Goal: Task Accomplishment & Management: Use online tool/utility

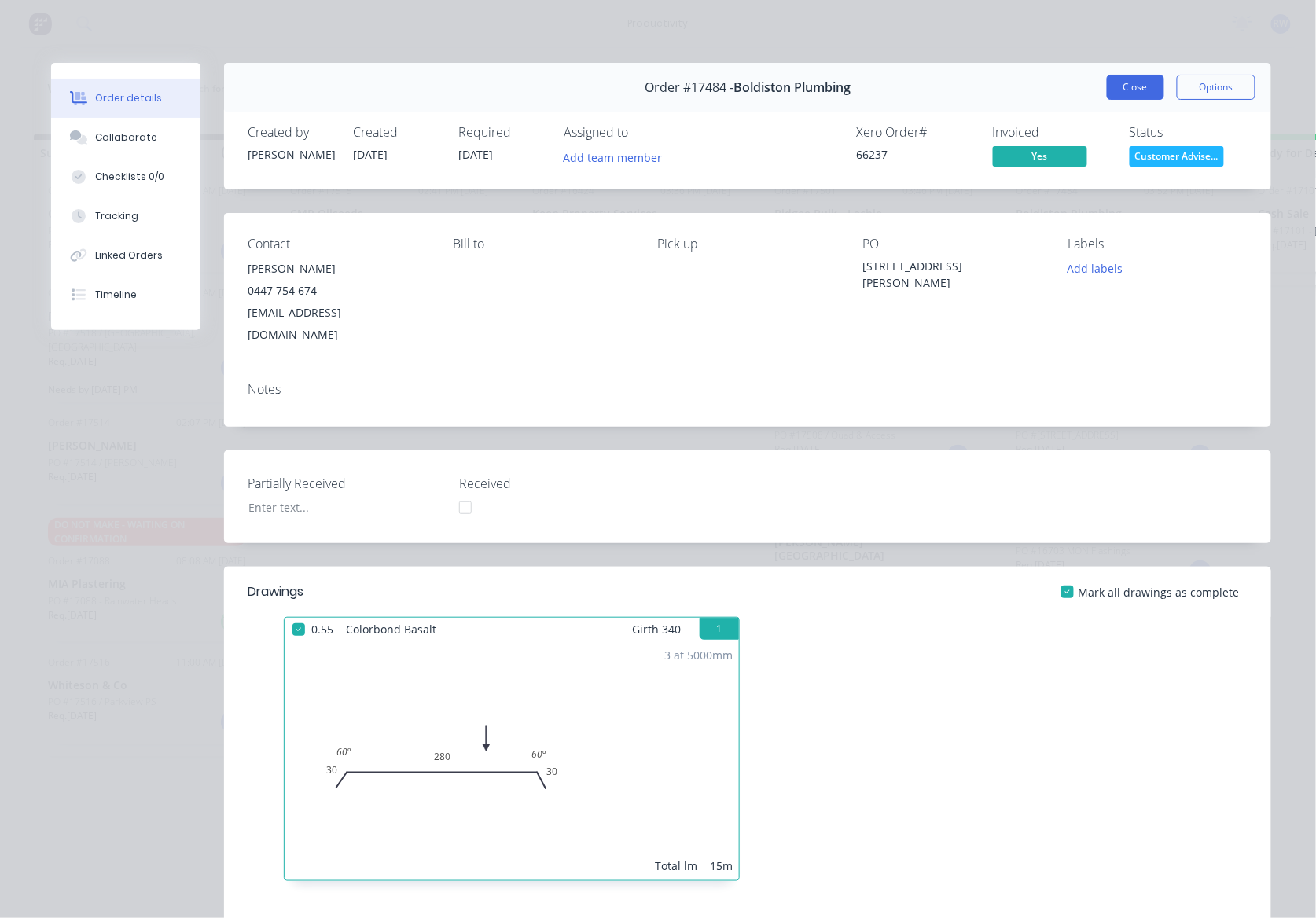
click at [1133, 83] on button "Close" at bounding box center [1135, 87] width 58 height 25
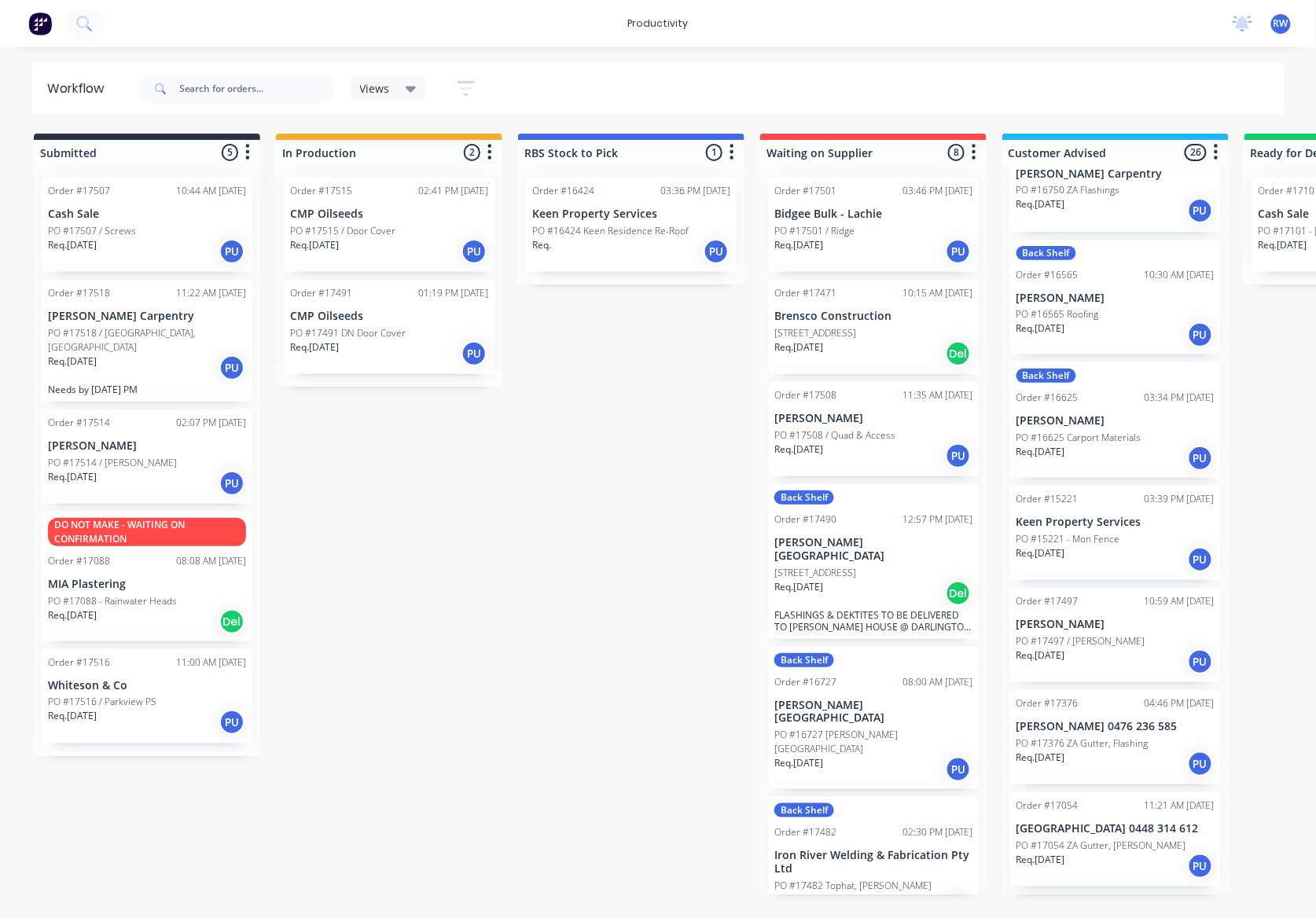
scroll to position [419, 0]
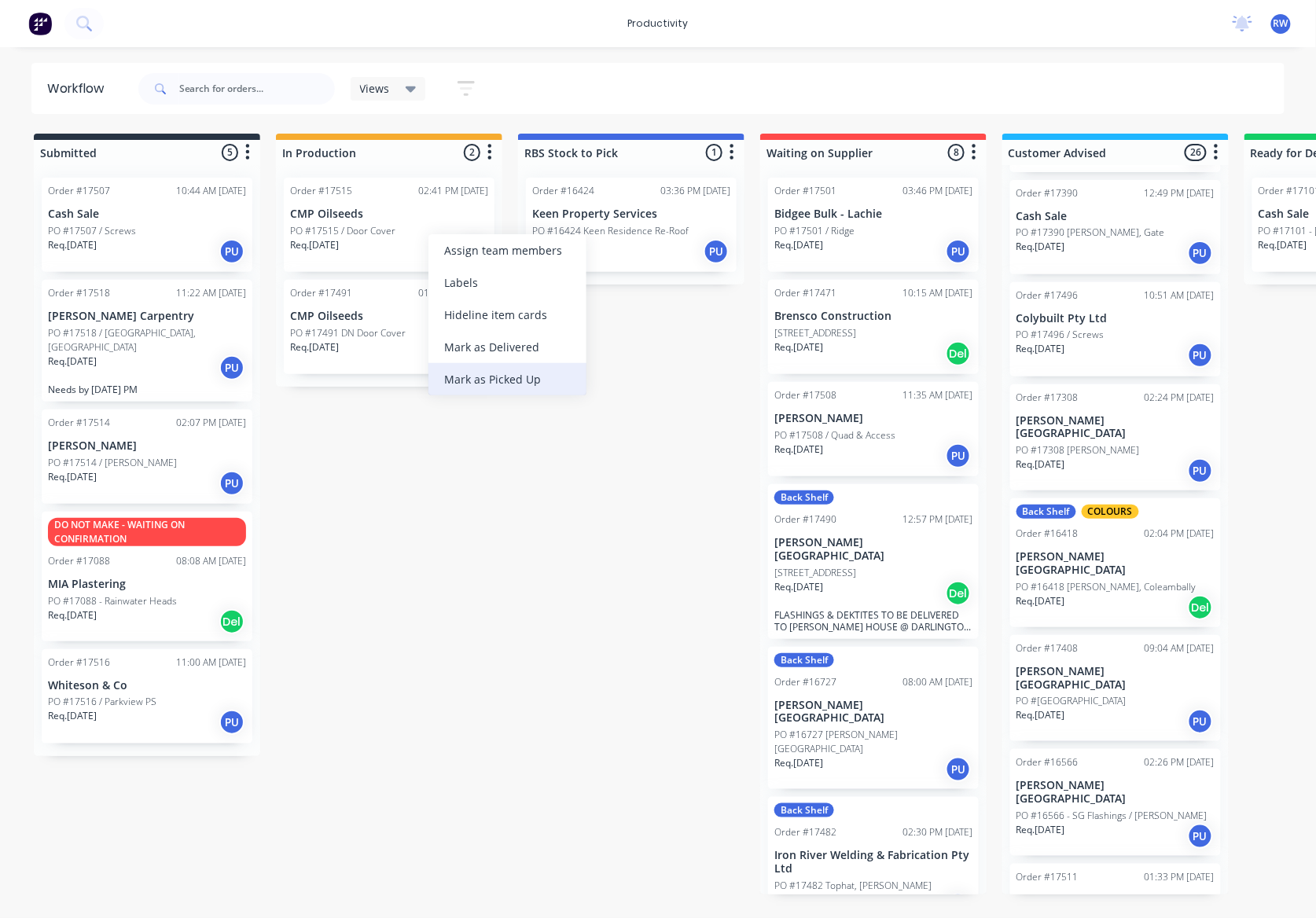
click at [535, 379] on div "Mark as Picked Up" at bounding box center [507, 379] width 158 height 32
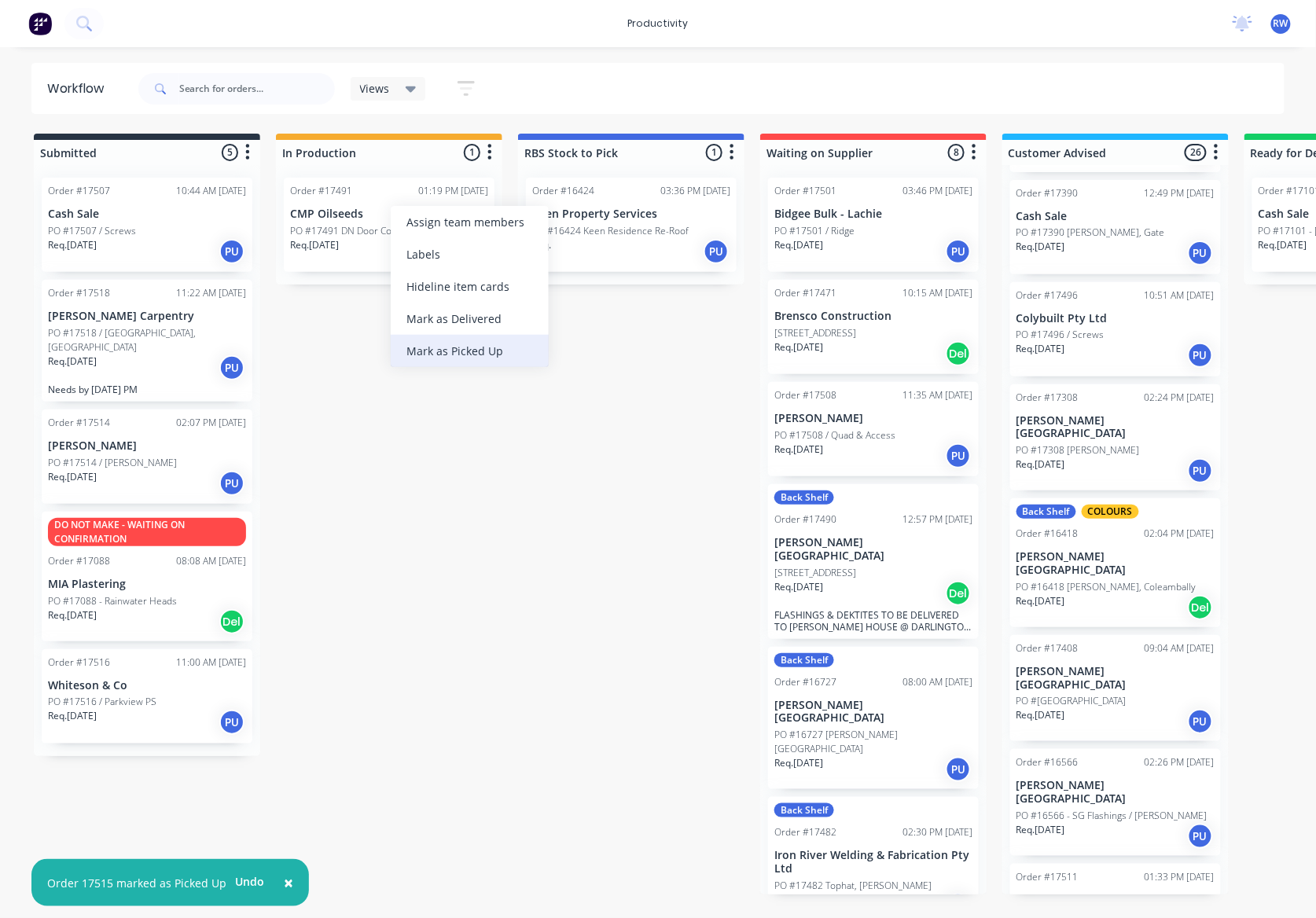
click at [482, 344] on div "Mark as Picked Up" at bounding box center [469, 351] width 158 height 32
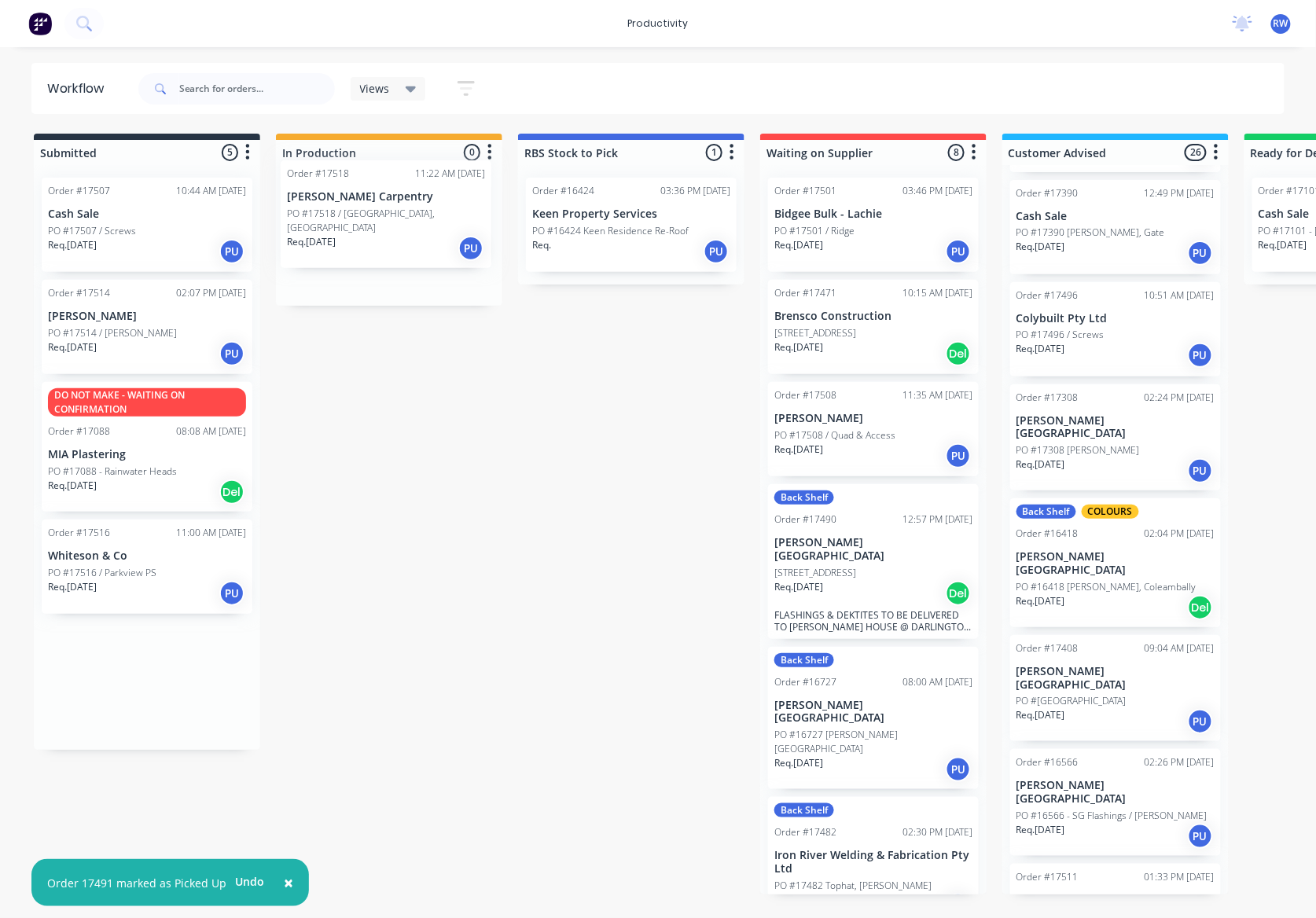
drag, startPoint x: 257, startPoint y: 300, endPoint x: 447, endPoint y: 202, distance: 213.8
click at [447, 202] on div "Submitted 5 Sort By Created date Required date Order number Customer name Most …" at bounding box center [956, 514] width 1937 height 761
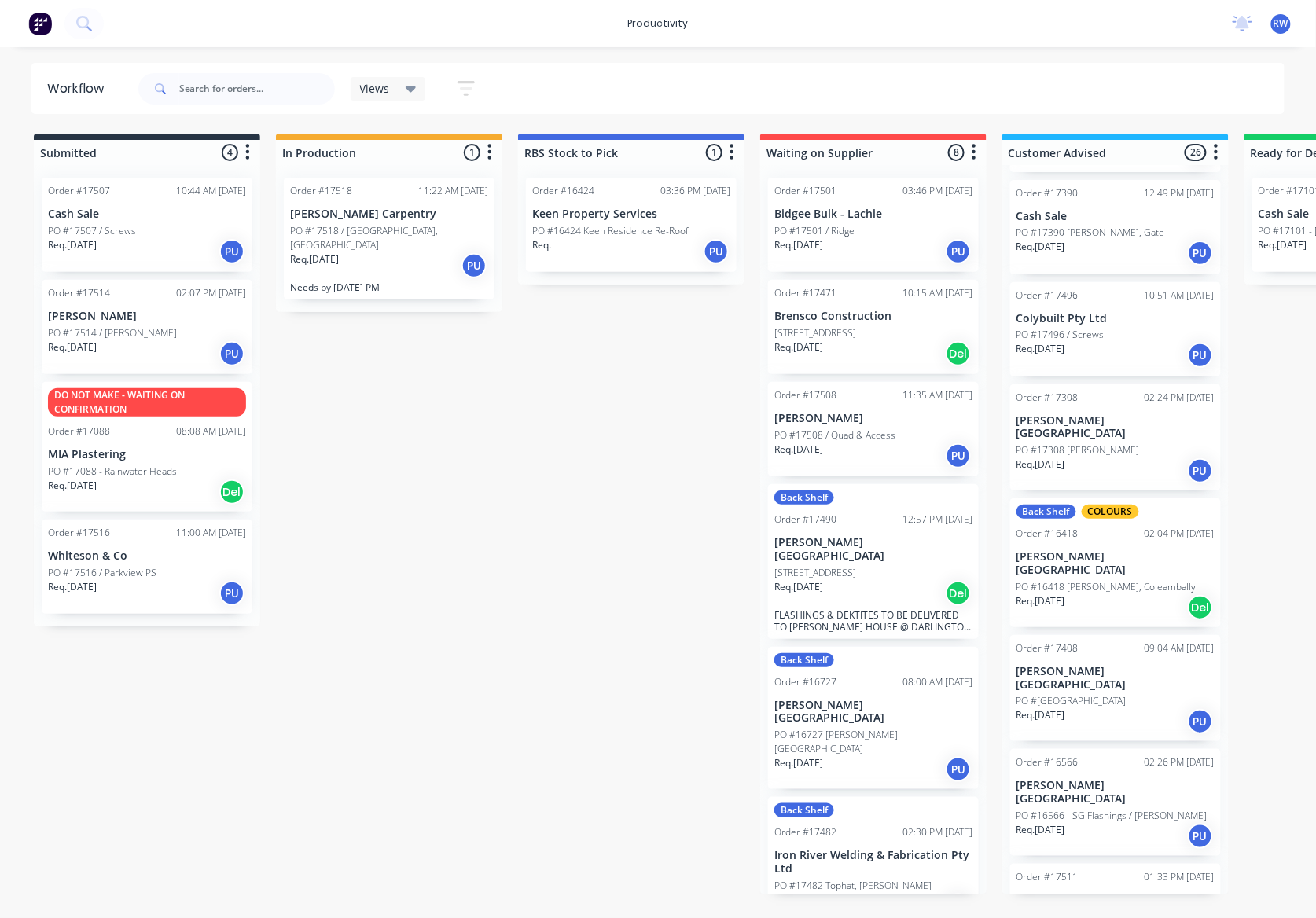
click at [156, 562] on div "Order #17516 11:00 AM [DATE] Whiteson & Co PO #17516 / Parkview PS Req. [DATE] …" at bounding box center [146, 567] width 210 height 94
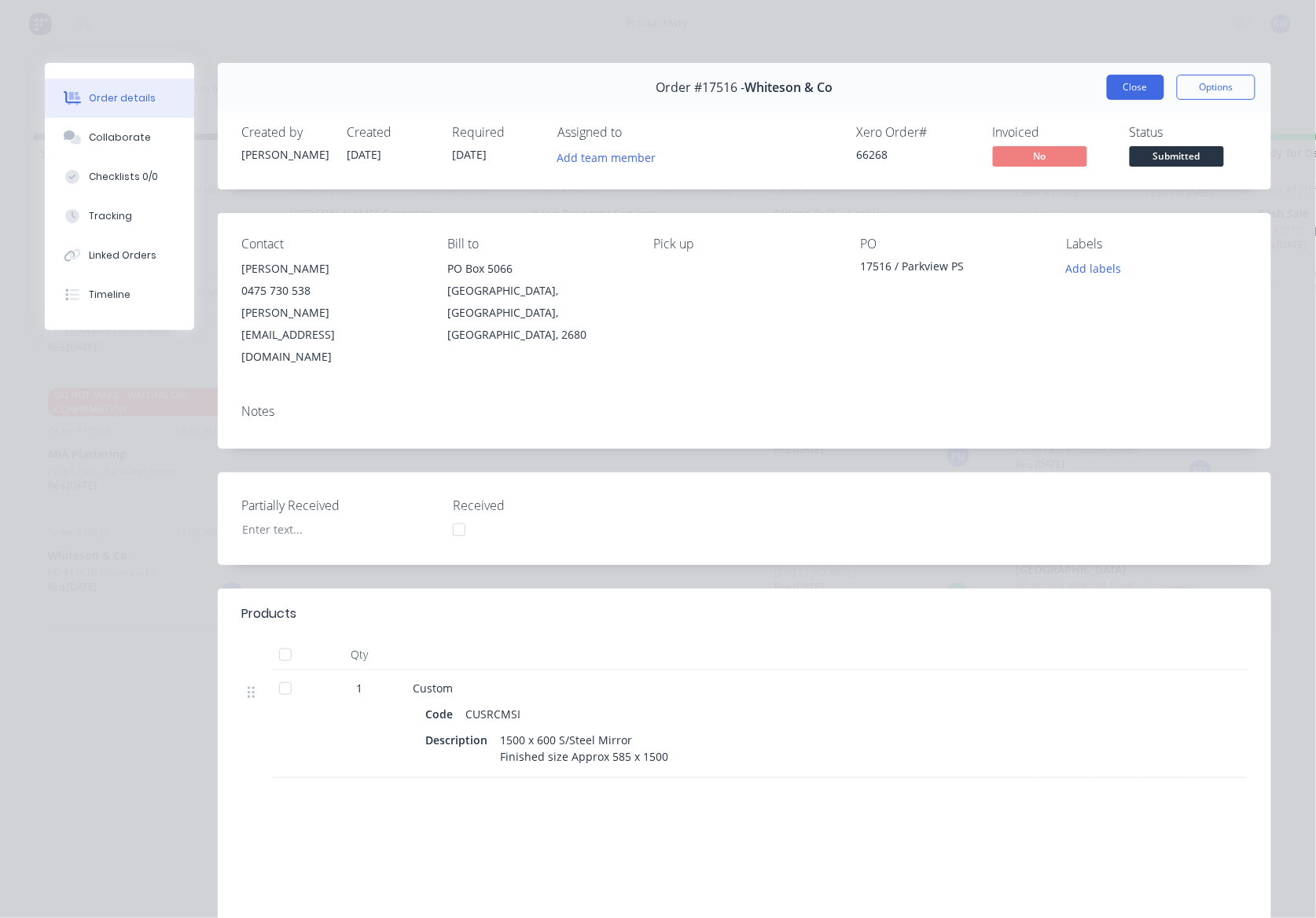
click at [1107, 77] on button "Close" at bounding box center [1135, 87] width 58 height 25
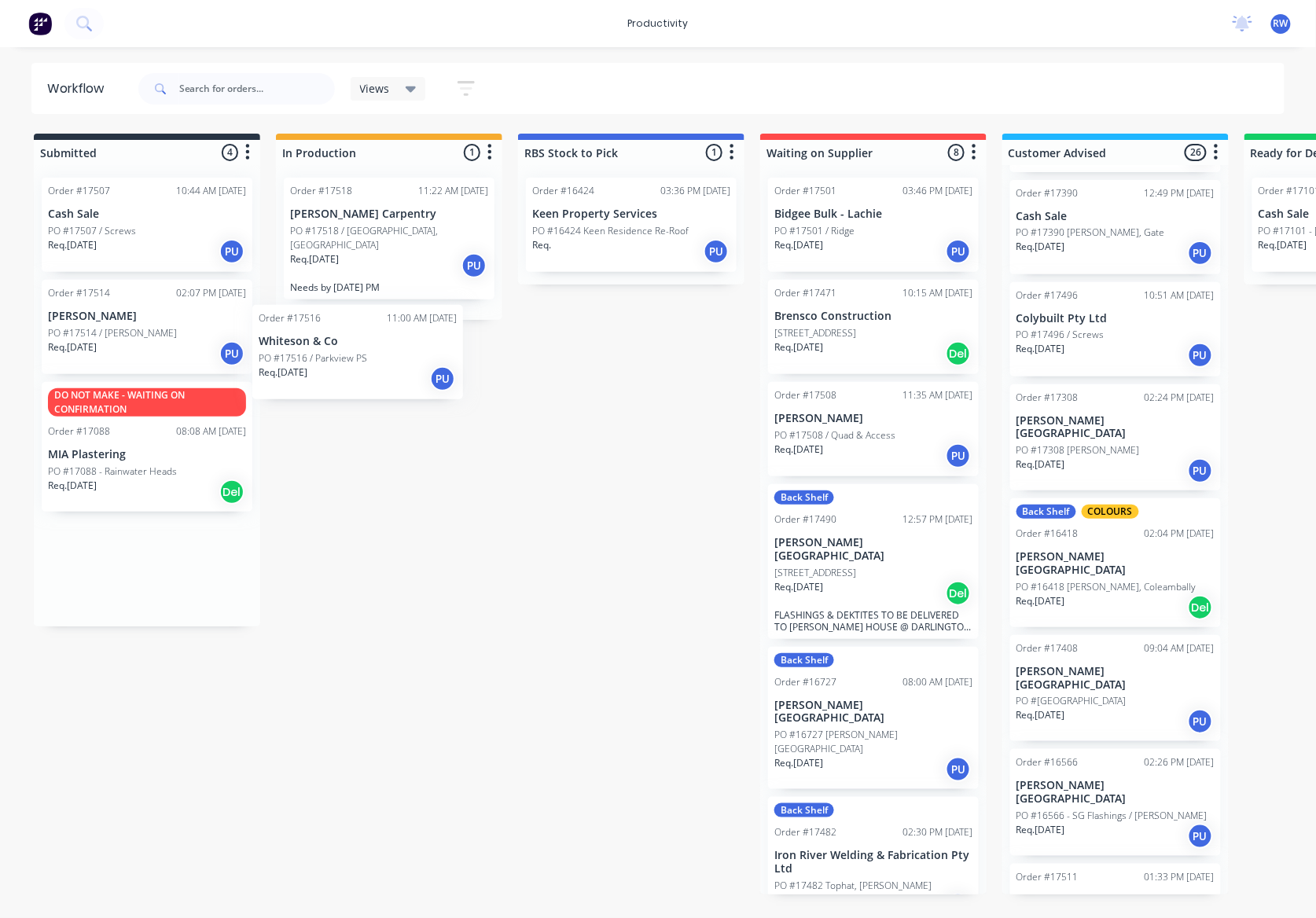
drag, startPoint x: 108, startPoint y: 588, endPoint x: 343, endPoint y: 377, distance: 315.8
click at [343, 377] on div "Submitted 4 Sort By Created date Required date Order number Customer name Most …" at bounding box center [956, 514] width 1937 height 761
drag, startPoint x: 124, startPoint y: 562, endPoint x: 399, endPoint y: 333, distance: 357.9
click at [399, 333] on div "Submitted 4 Sort By Created date Required date Order number Customer name Most …" at bounding box center [956, 514] width 1937 height 761
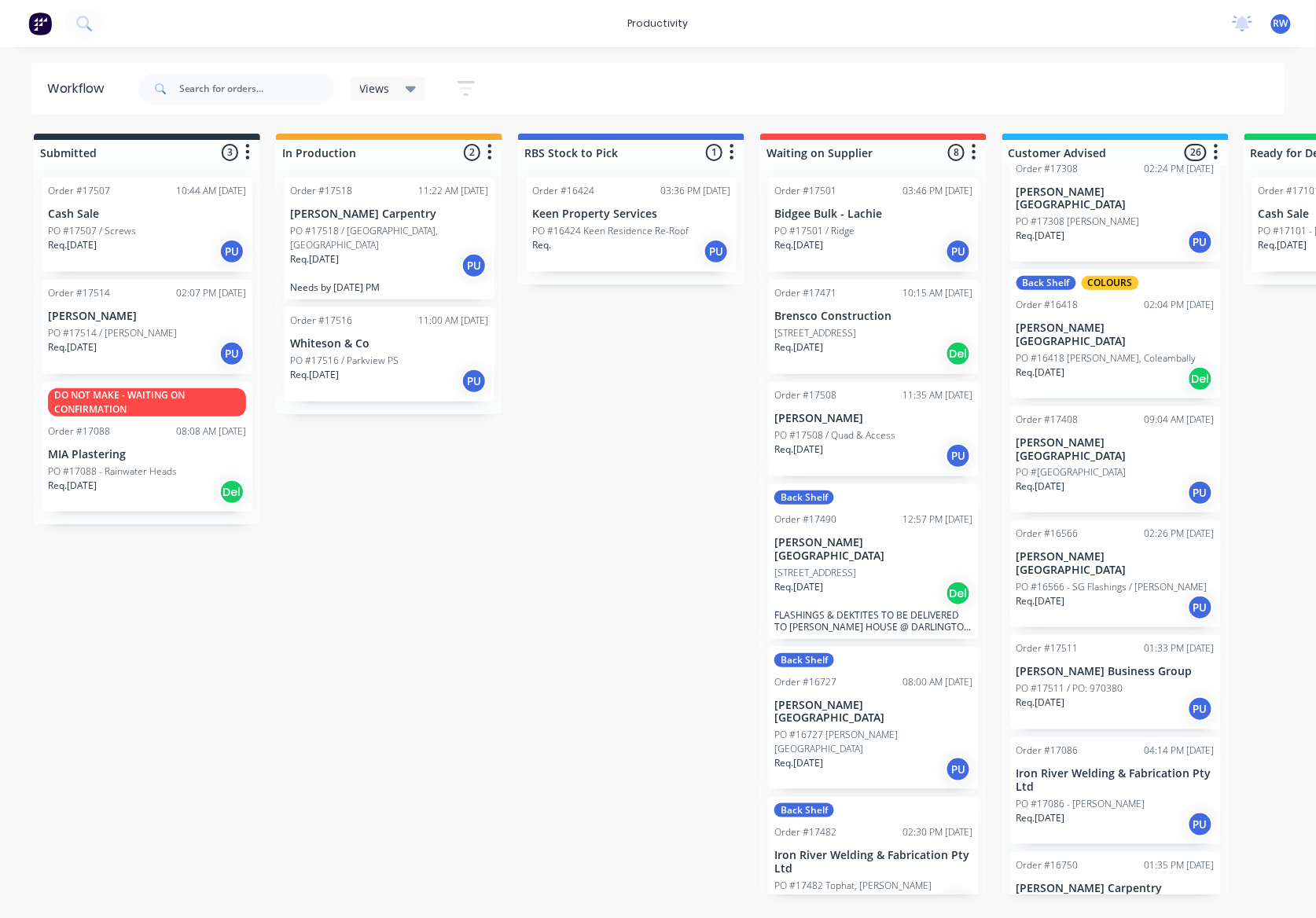
scroll to position [628, 0]
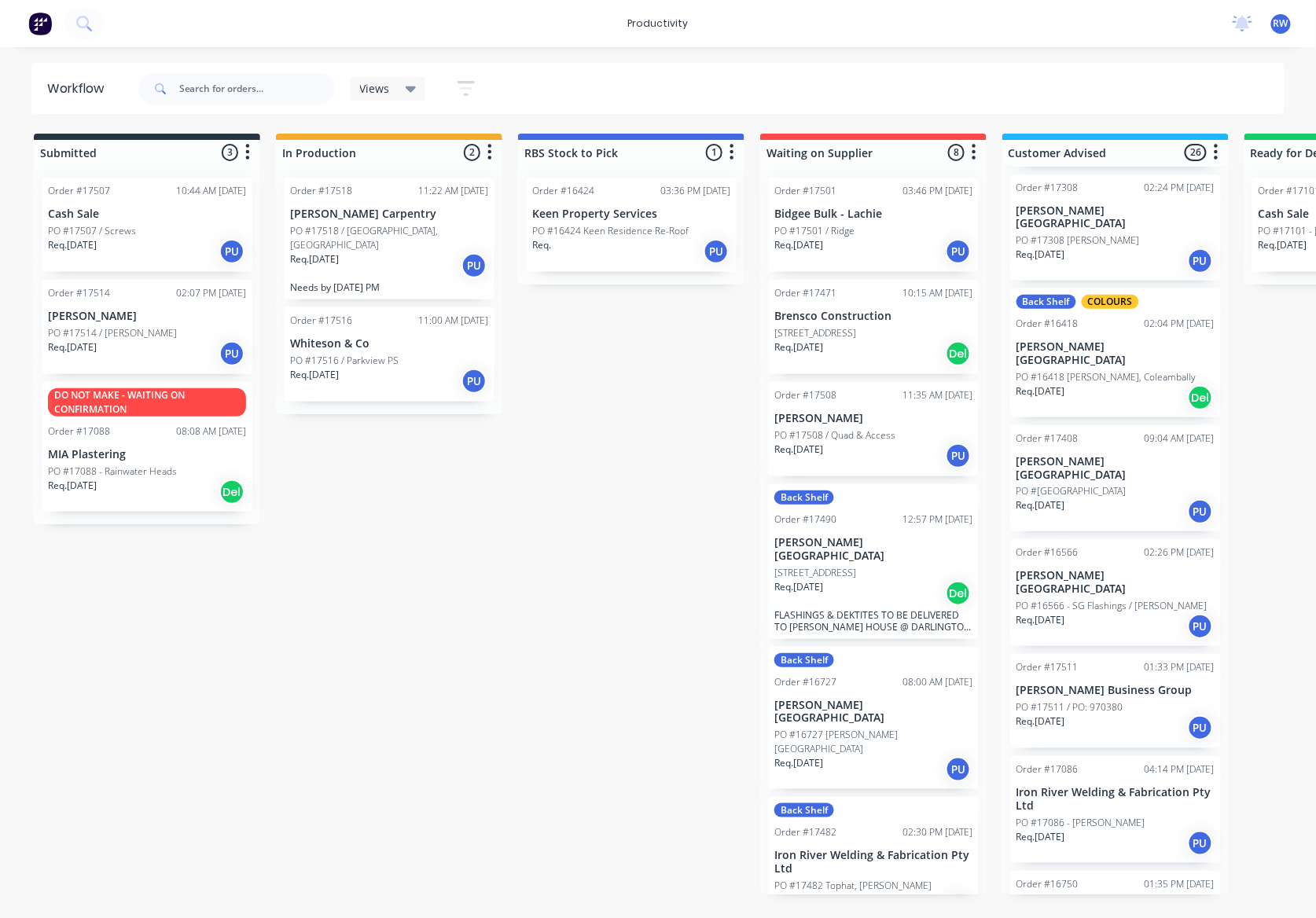
click at [1108, 498] on div "Req. [DATE] PU" at bounding box center [1115, 511] width 198 height 27
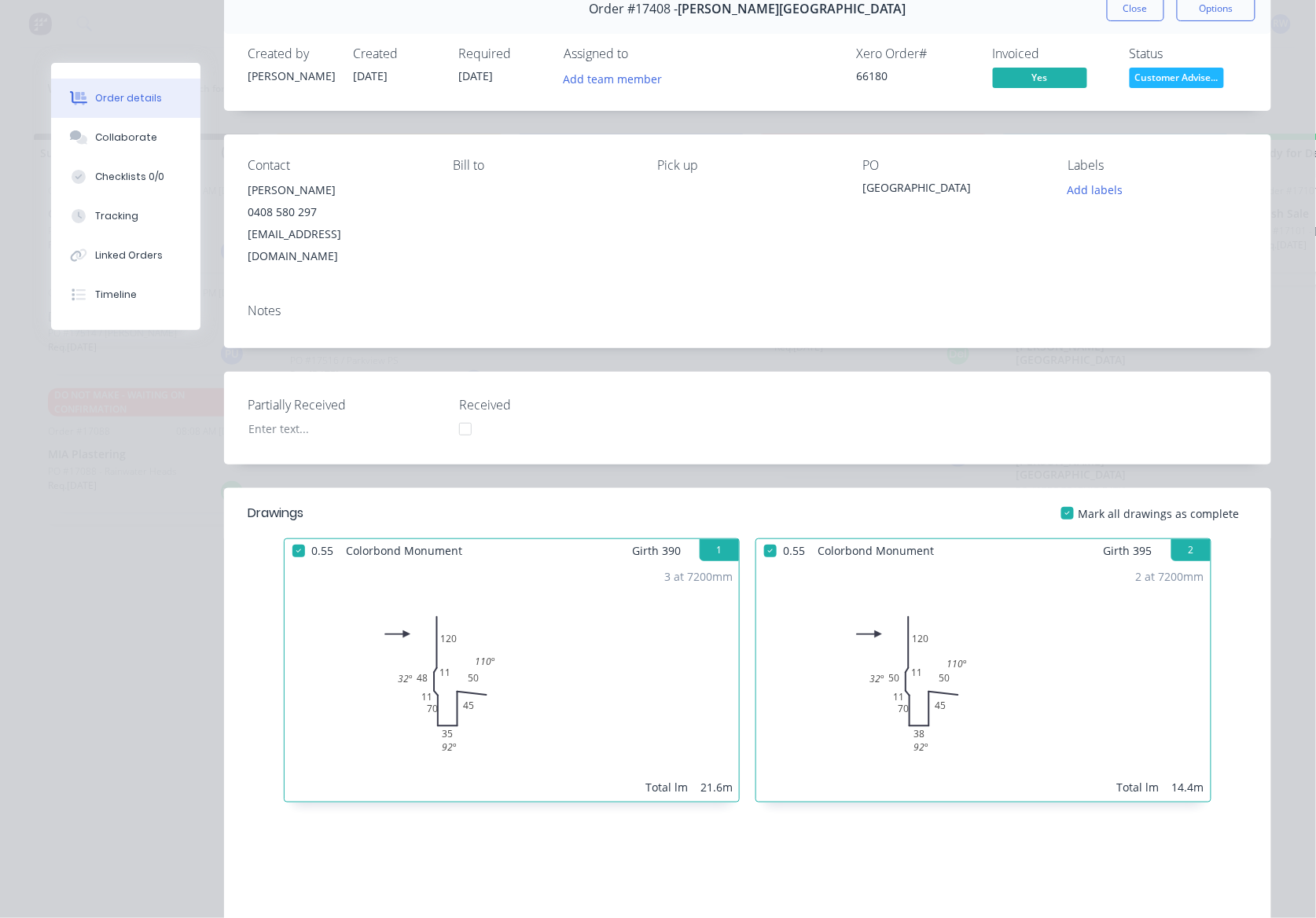
scroll to position [0, 0]
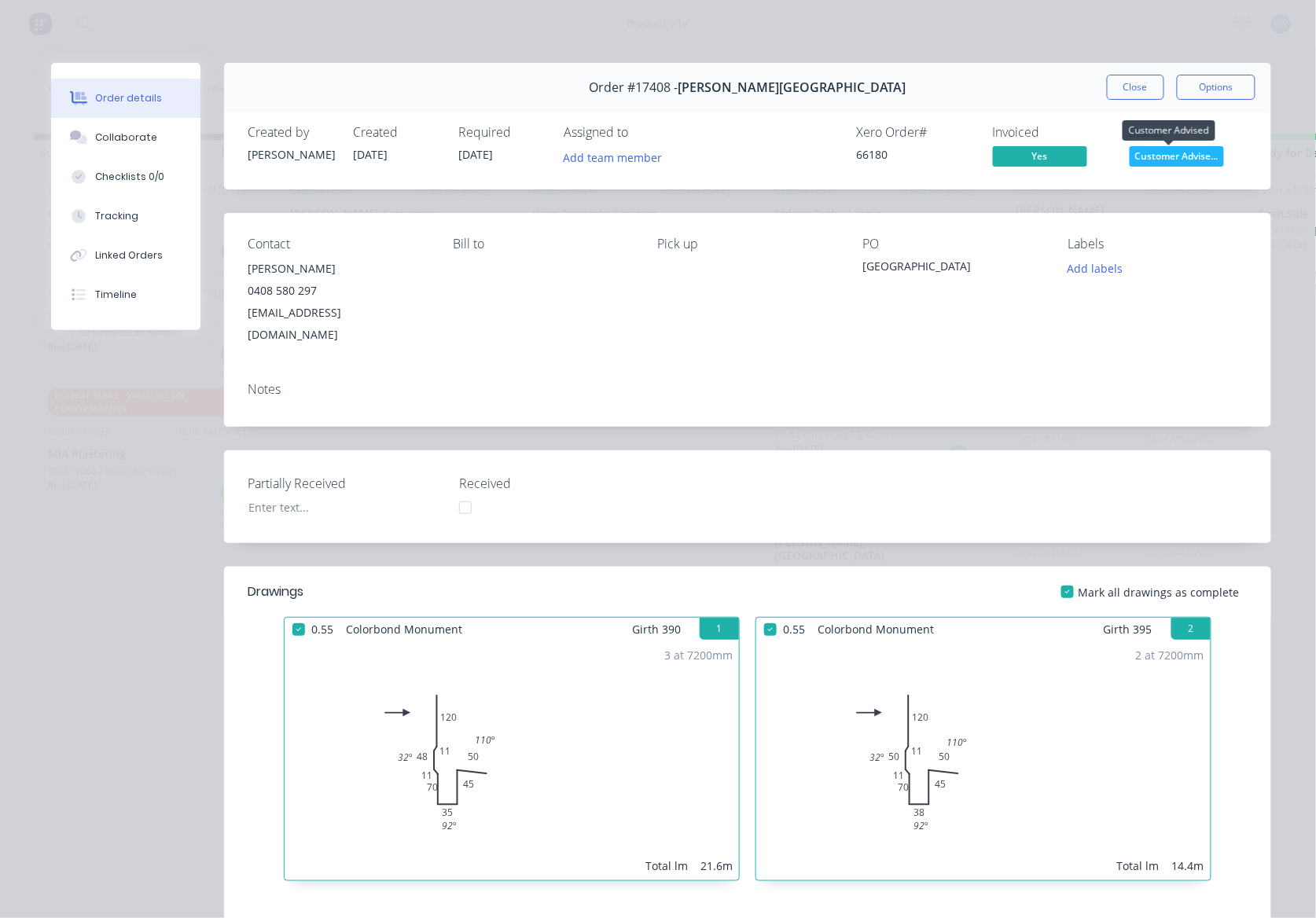
click at [1145, 159] on span "Customer Advise..." at bounding box center [1176, 156] width 94 height 19
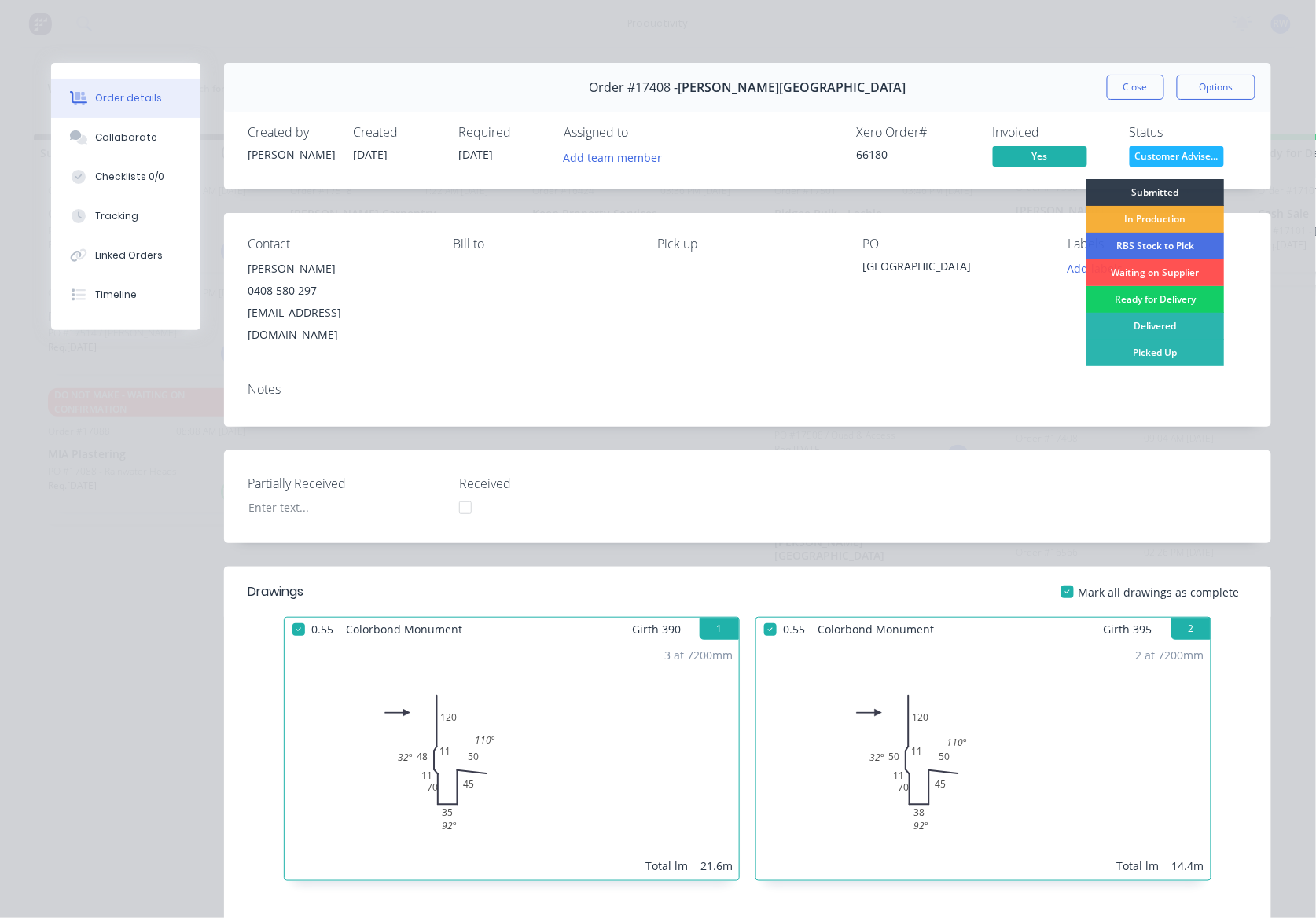
click at [1144, 299] on div "Ready for Delivery" at bounding box center [1154, 299] width 137 height 27
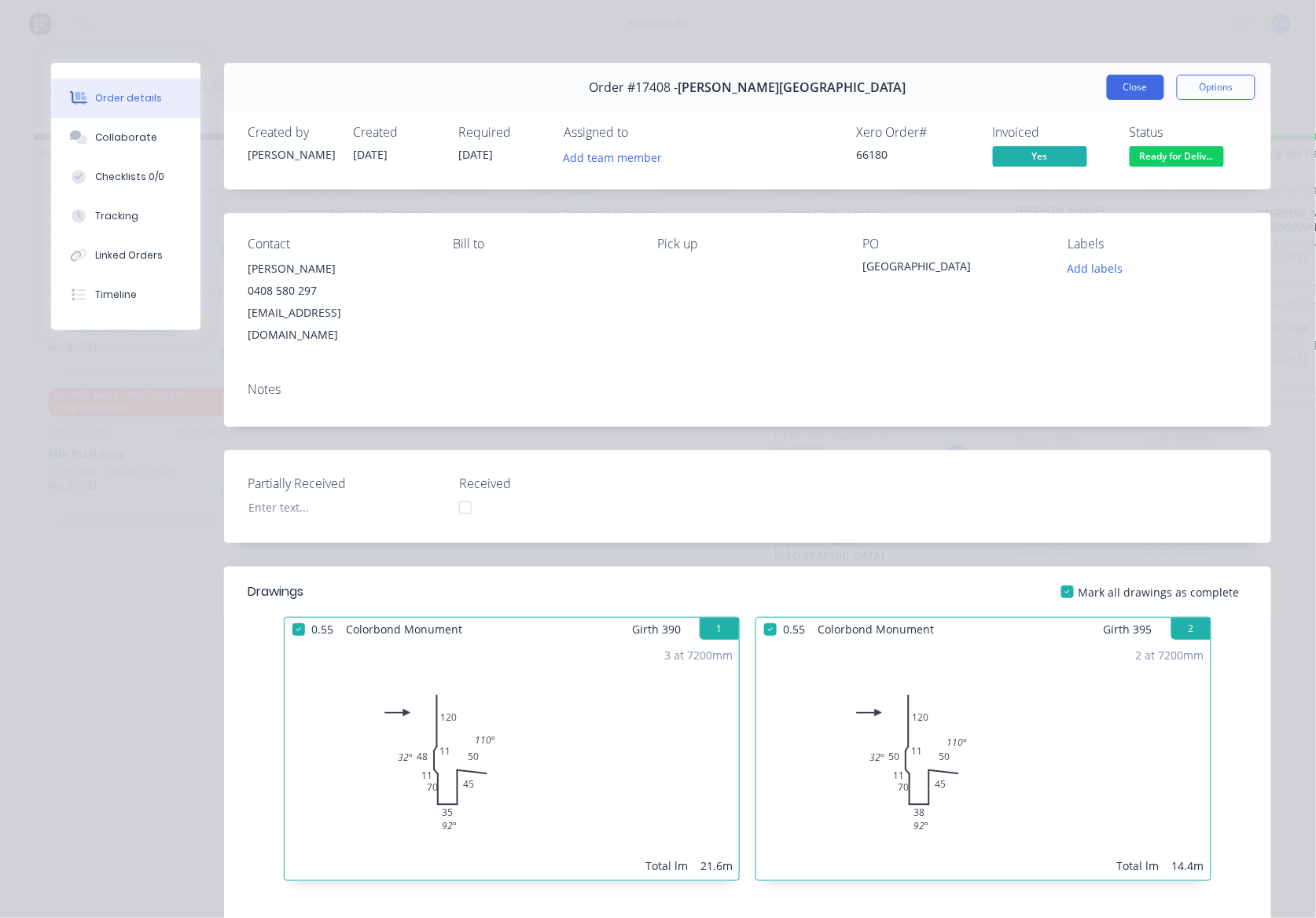
click at [1122, 84] on button "Close" at bounding box center [1135, 87] width 58 height 25
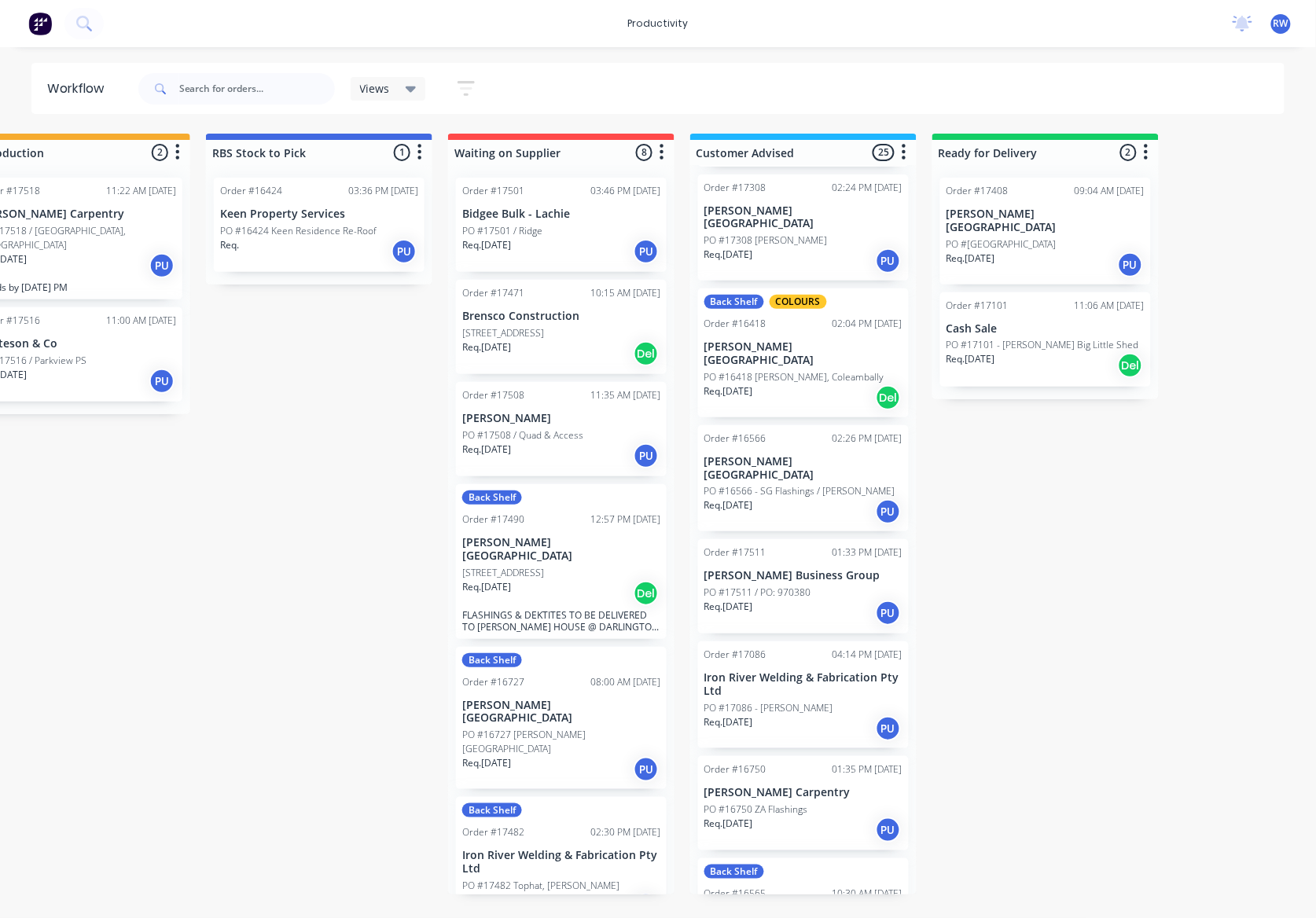
scroll to position [0, 412]
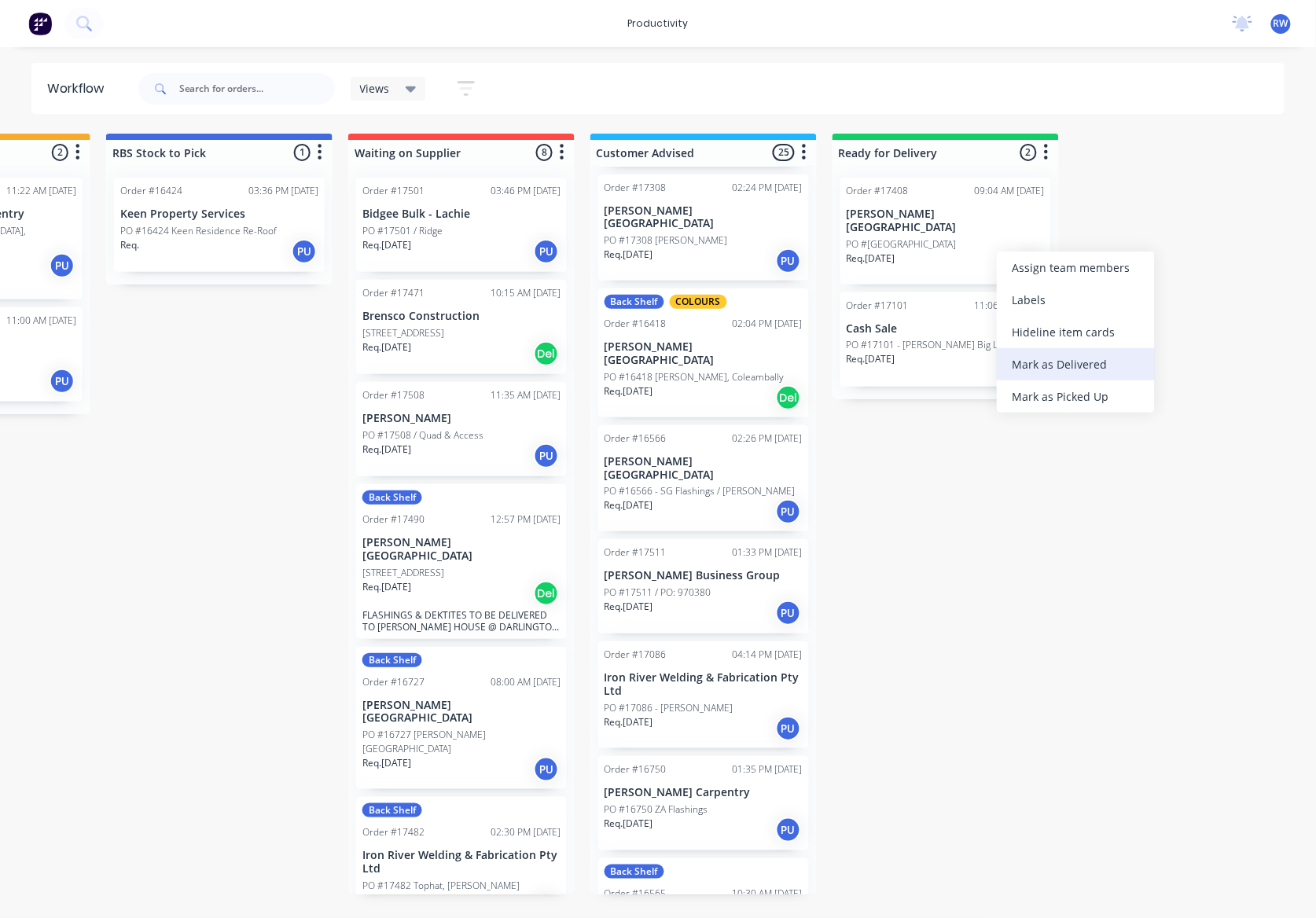
click at [1064, 356] on div "Mark as Delivered" at bounding box center [1076, 364] width 158 height 32
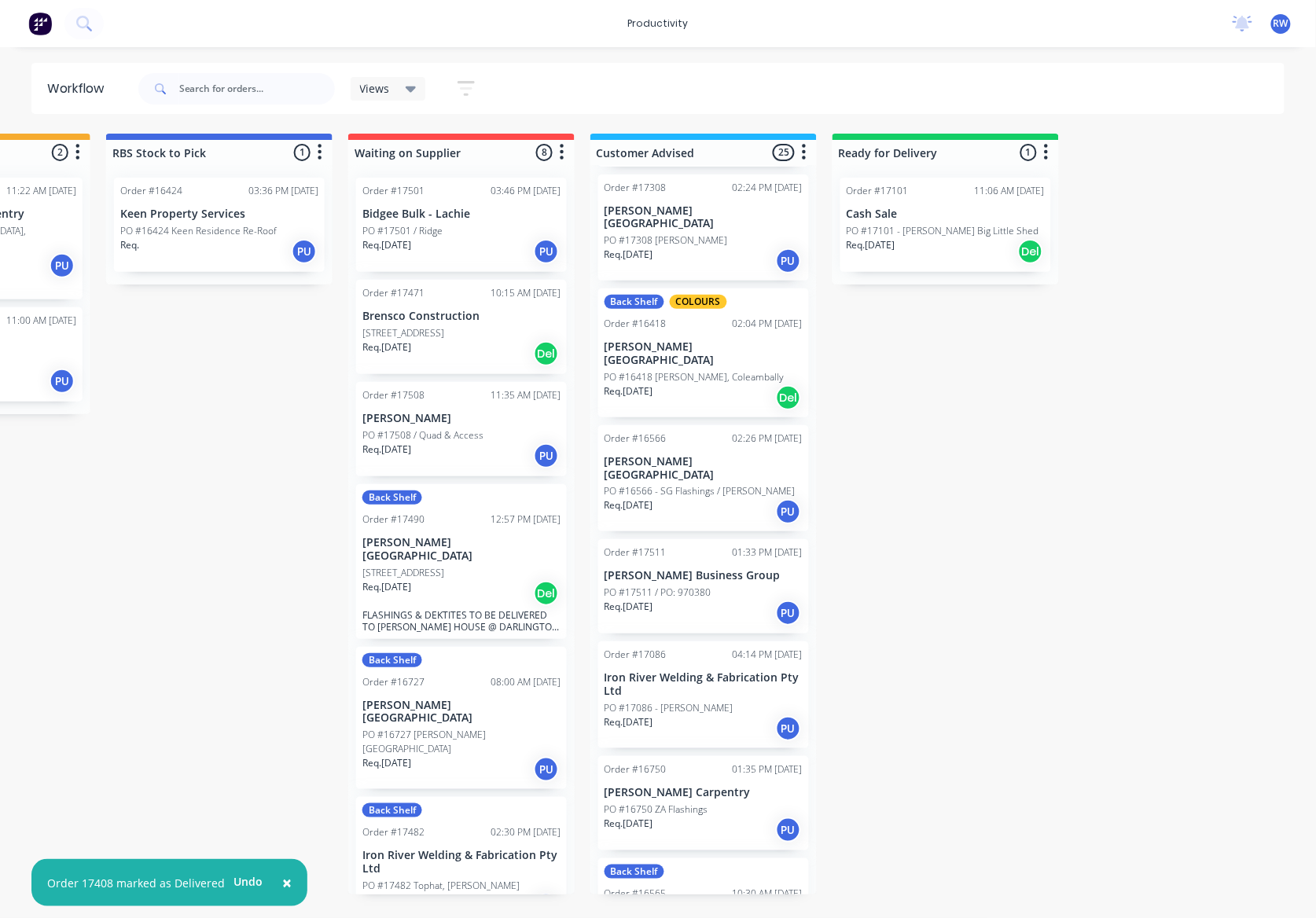
drag, startPoint x: 645, startPoint y: 916, endPoint x: 614, endPoint y: 932, distance: 34.9
click at [440, 824] on html "× Order 17408 marked as Delivered Undo productivity productivity Workflow Plann…" at bounding box center [246, 412] width 1316 height 824
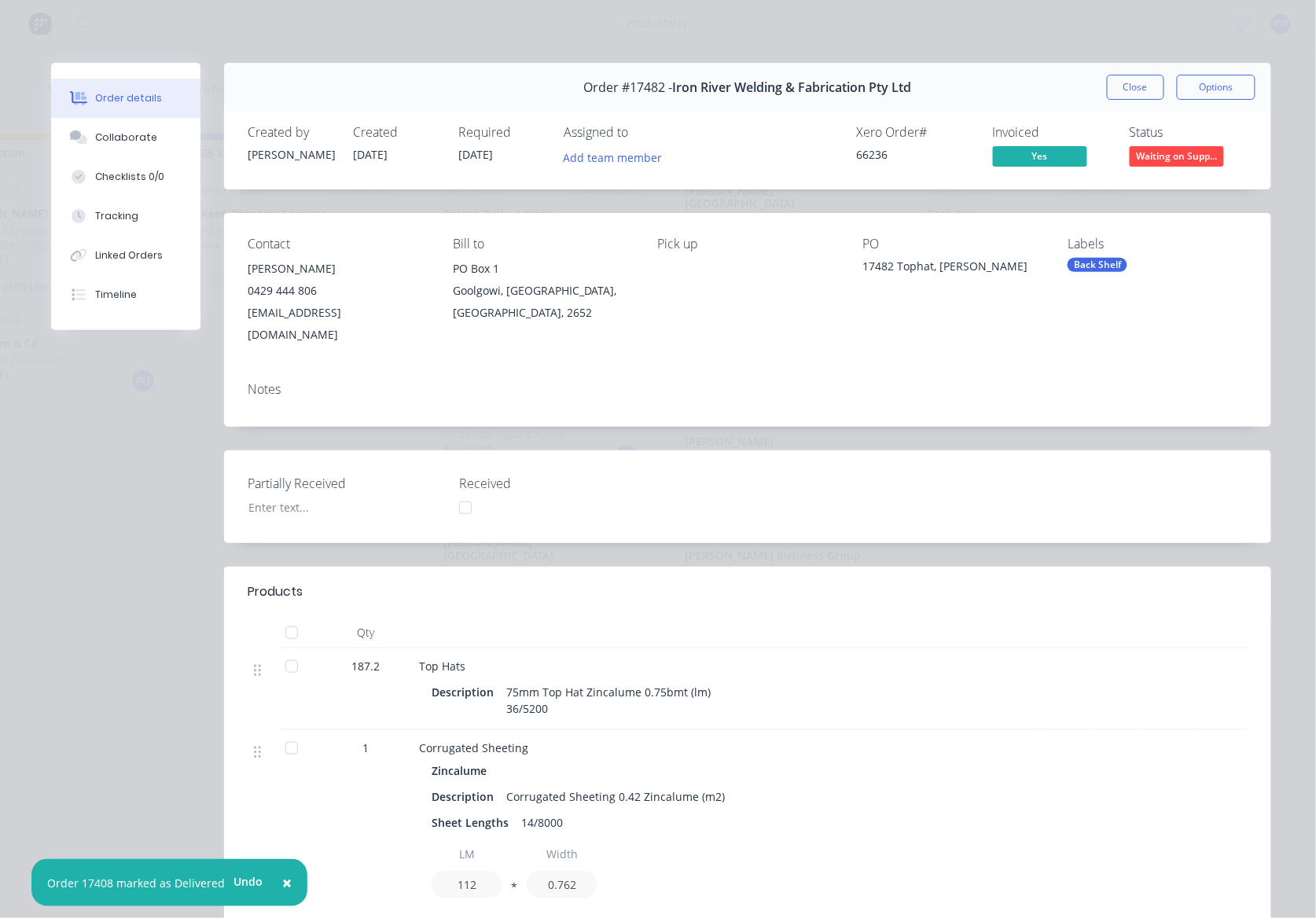
scroll to position [0, 330]
click at [1137, 76] on button "Close" at bounding box center [1135, 87] width 58 height 25
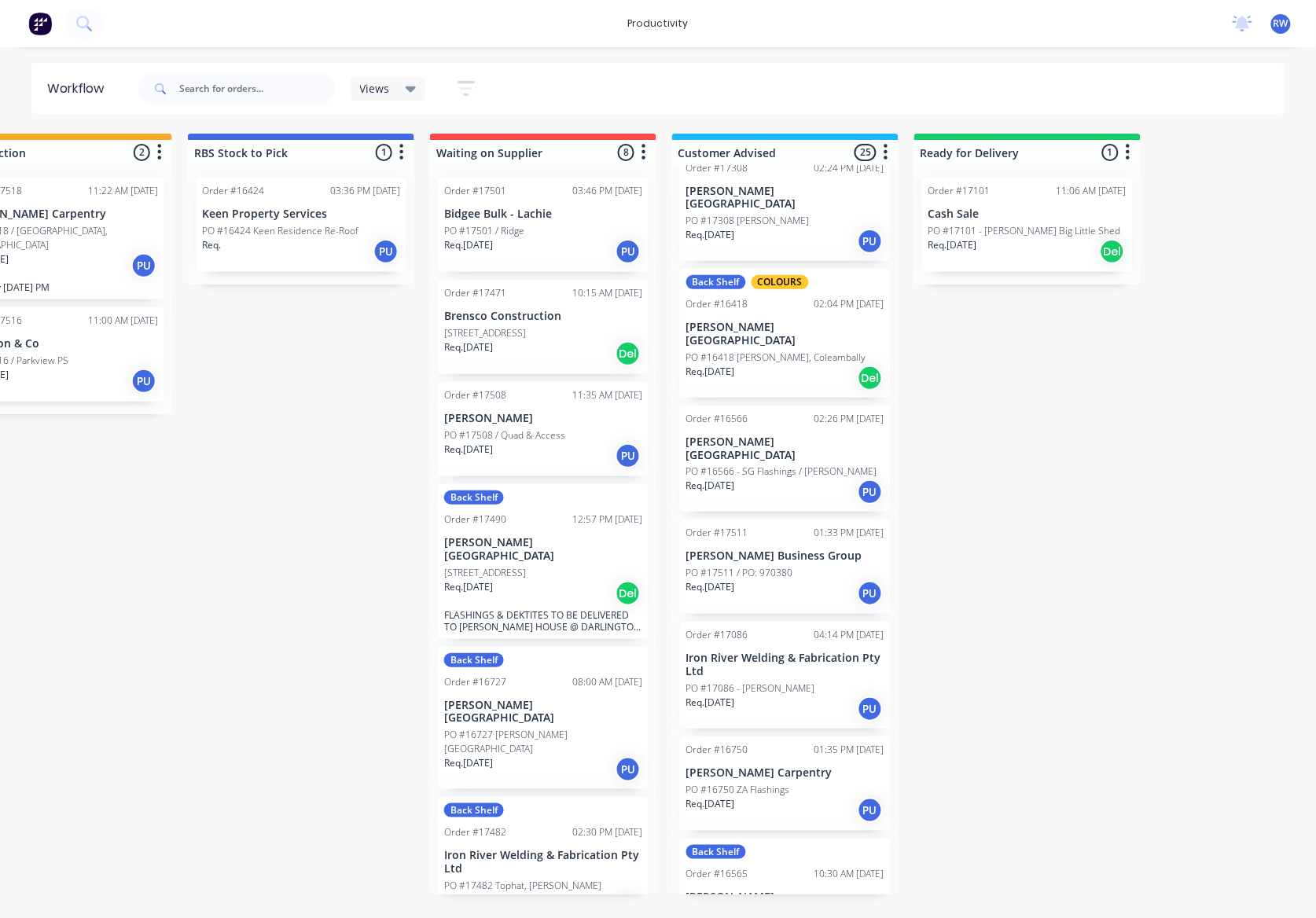
click at [1061, 601] on div "Submitted 3 Sort By Created date Required date Order number Customer name Most …" at bounding box center [627, 514] width 1937 height 761
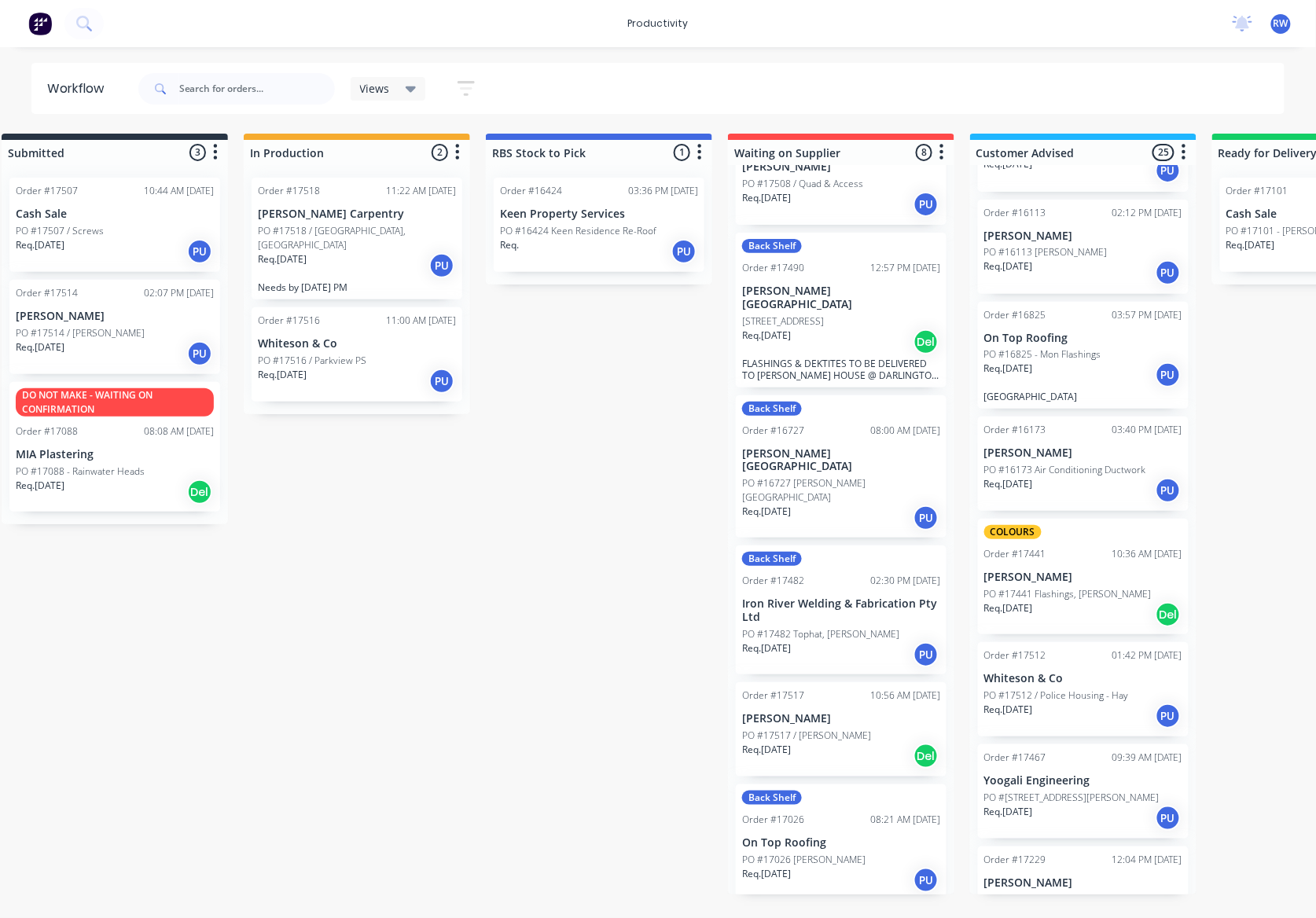
scroll to position [1947, 0]
